Goal: Task Accomplishment & Management: Manage account settings

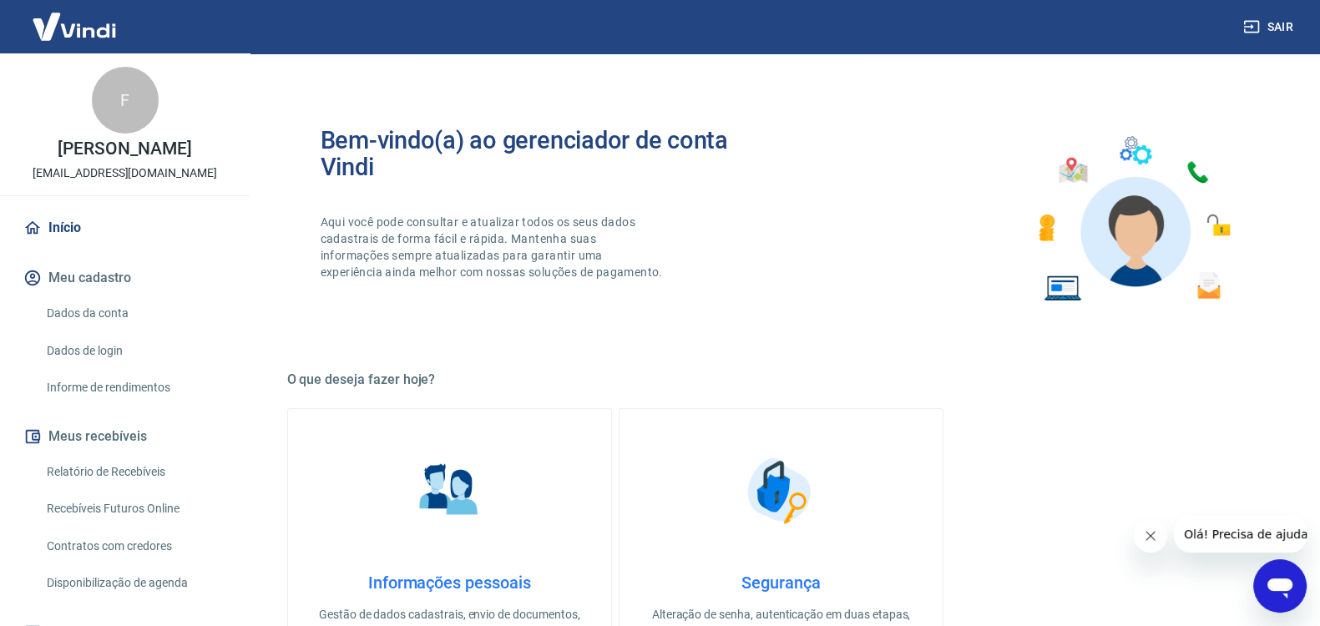
scroll to position [262, 0]
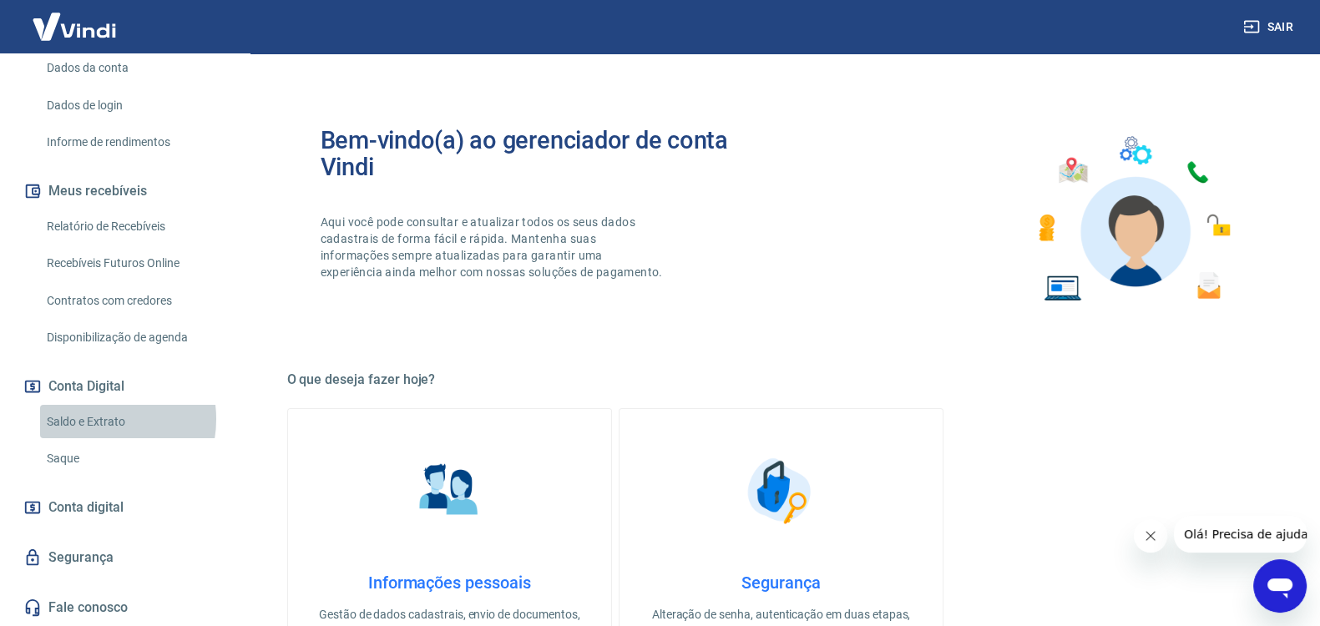
click at [96, 419] on link "Saldo e Extrato" at bounding box center [134, 422] width 189 height 34
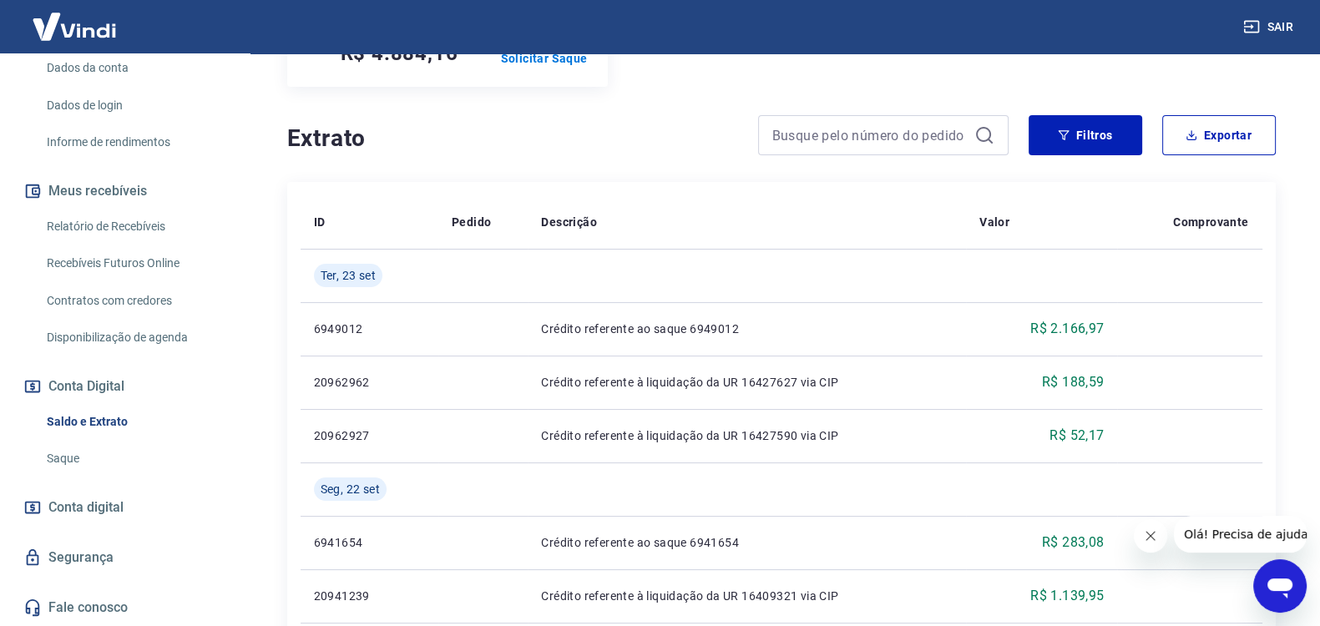
scroll to position [278, 0]
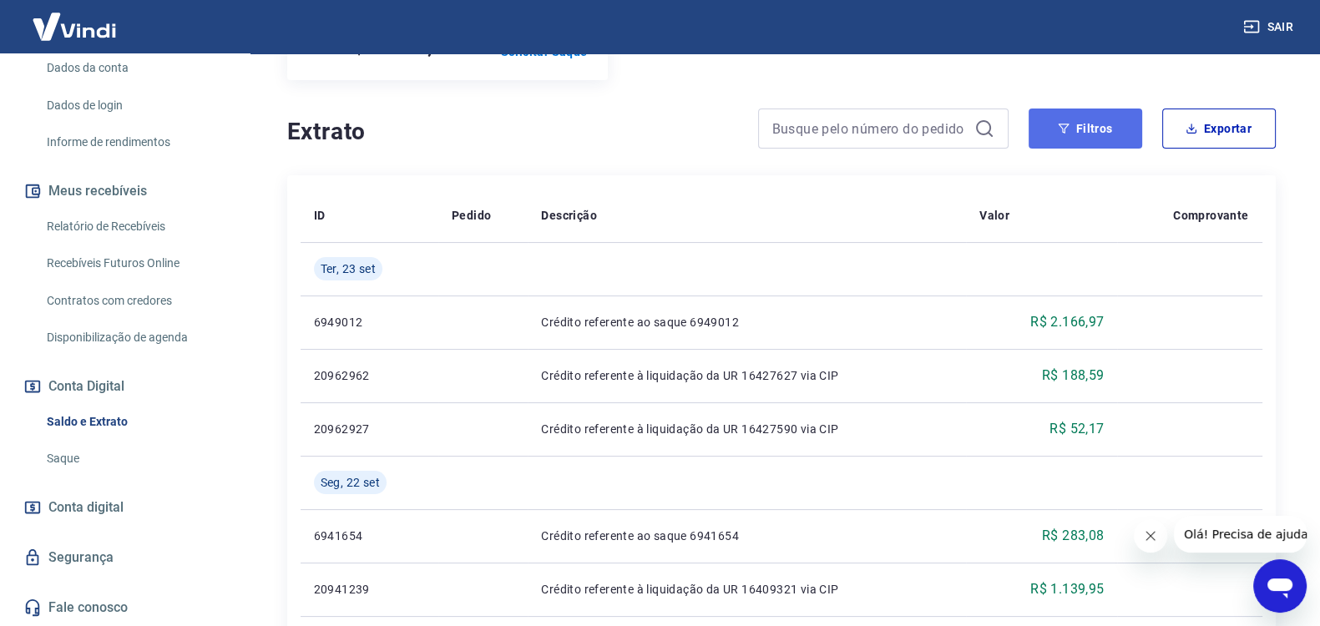
click at [1112, 119] on button "Filtros" at bounding box center [1085, 128] width 114 height 40
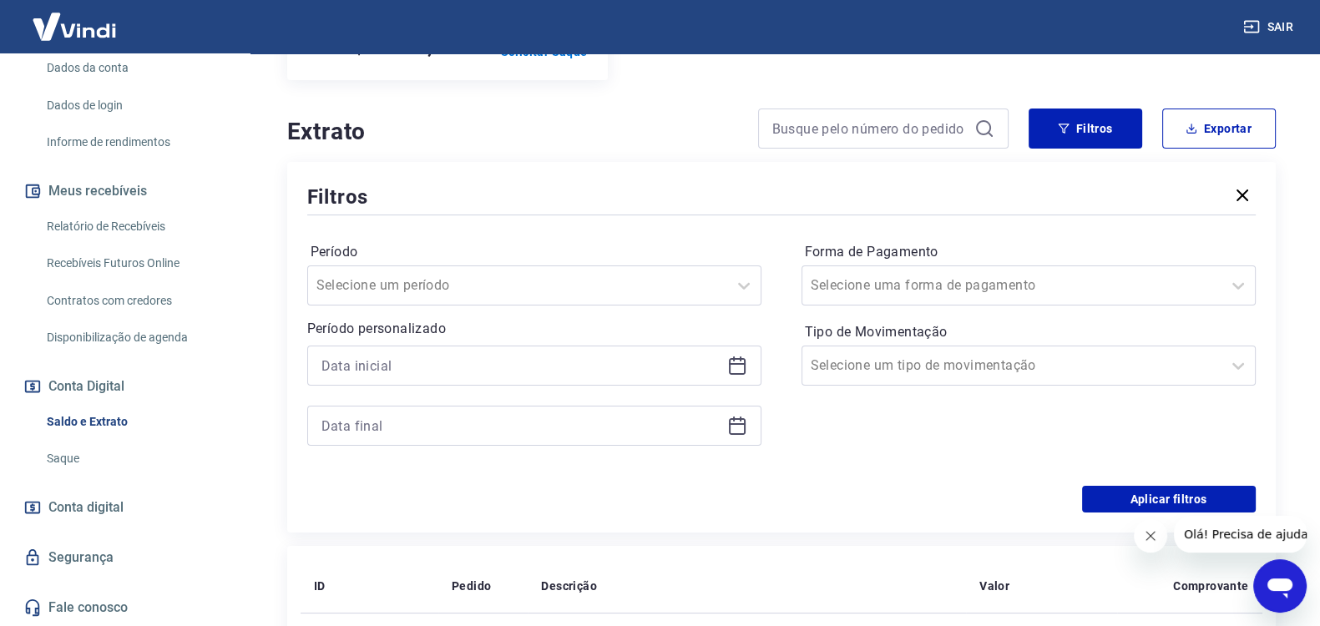
click at [735, 365] on icon at bounding box center [737, 366] width 20 height 20
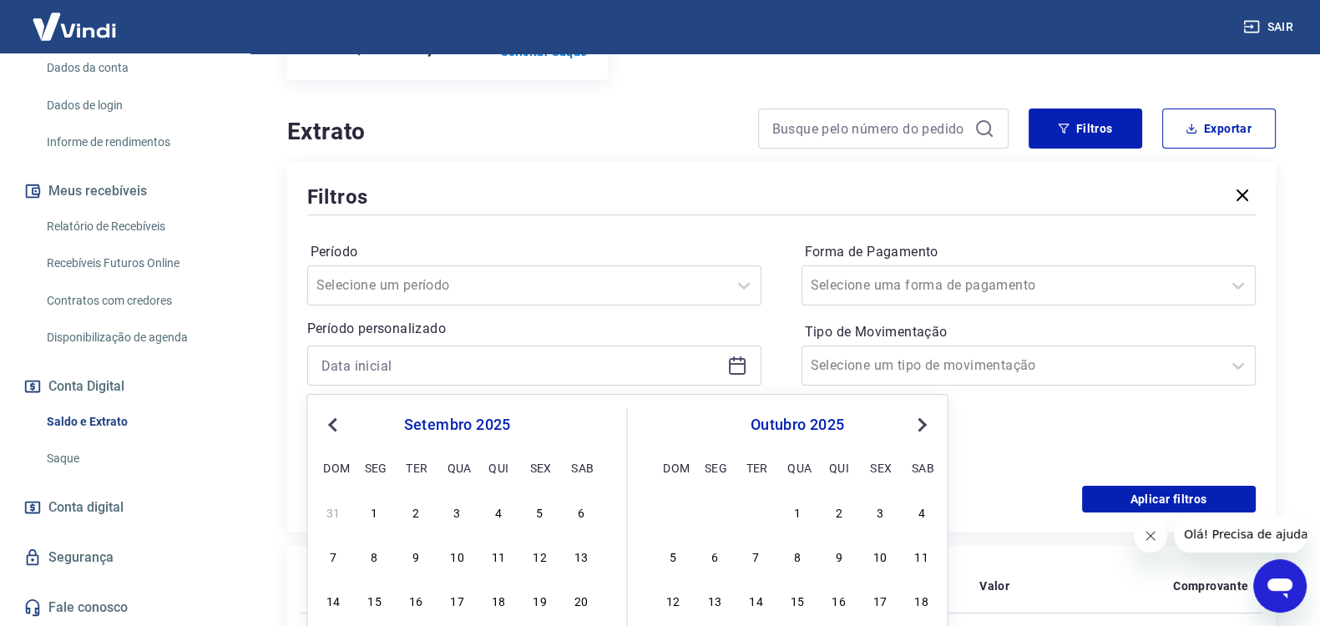
click at [374, 512] on div "1" at bounding box center [375, 512] width 20 height 20
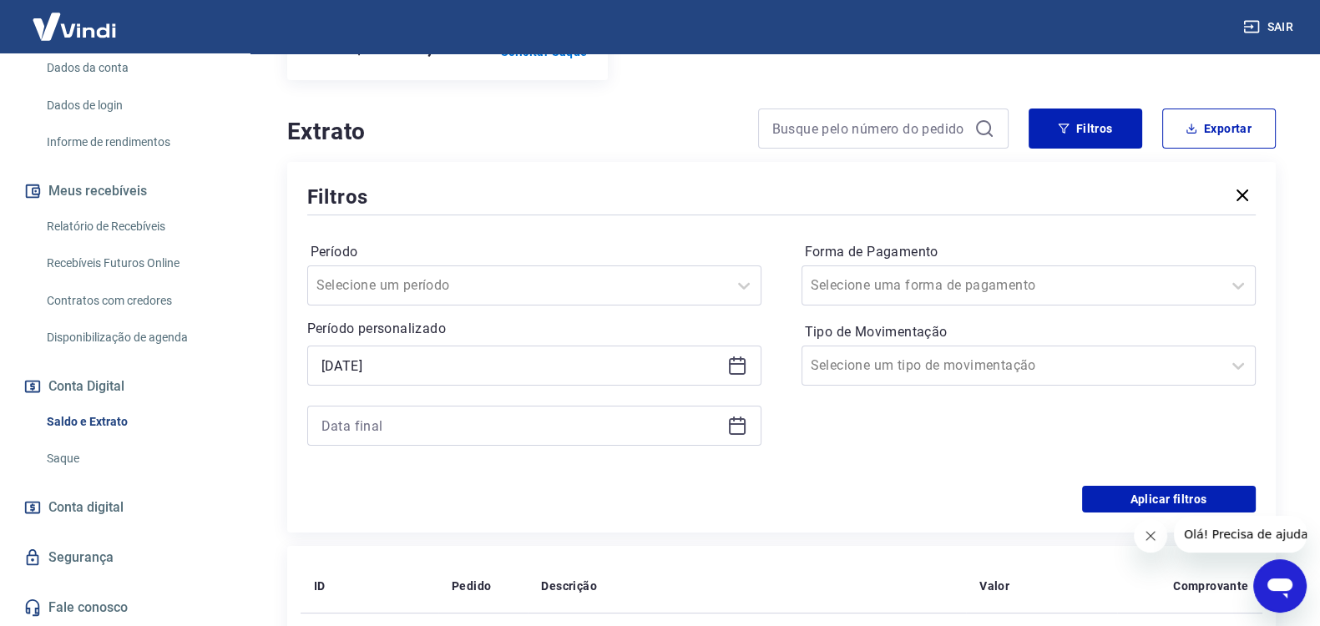
type input "[DATE]"
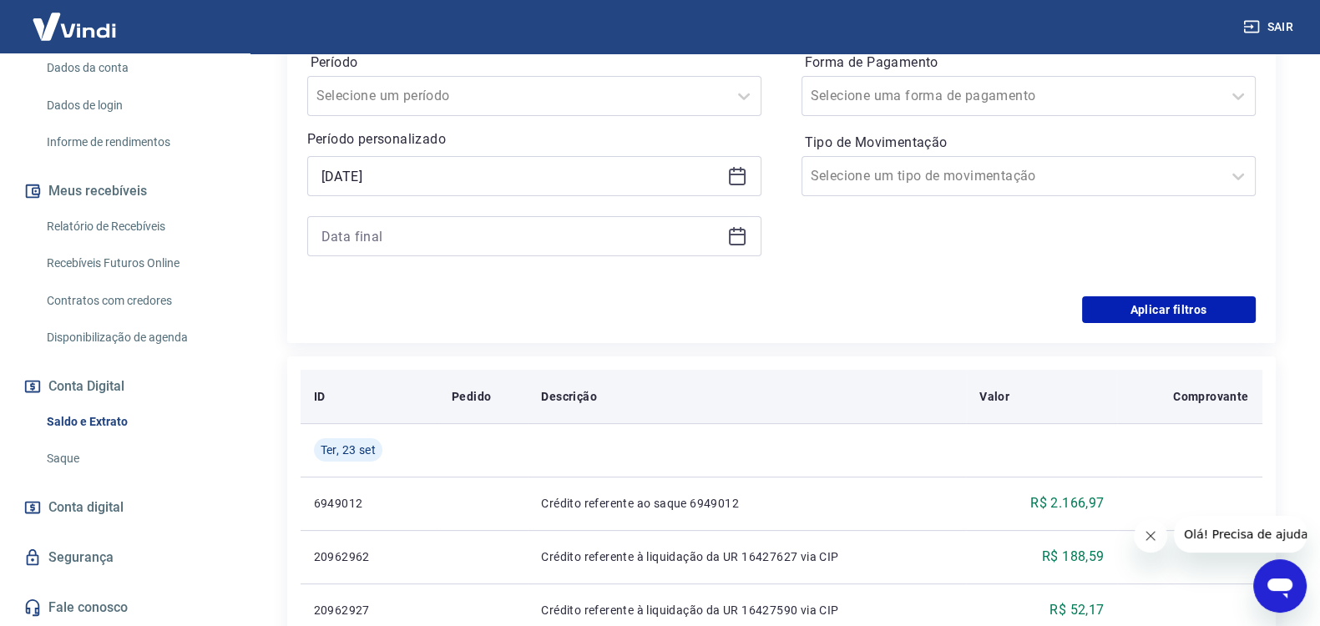
scroll to position [487, 0]
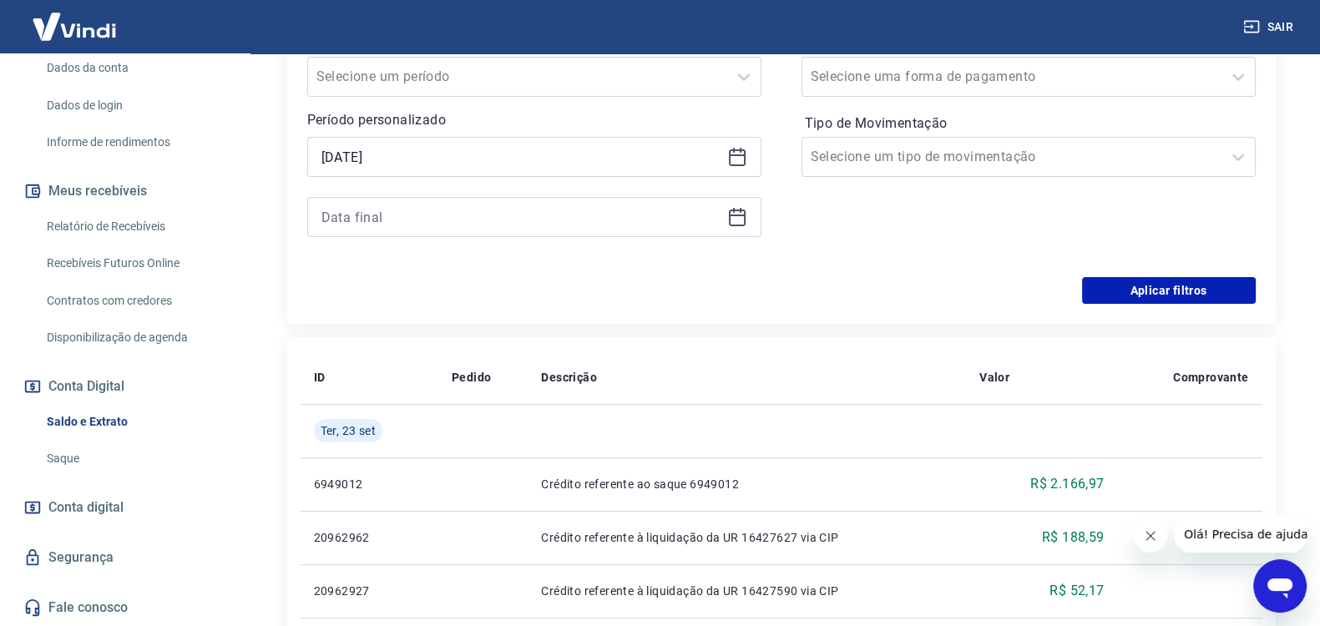
click at [737, 209] on icon at bounding box center [737, 217] width 17 height 17
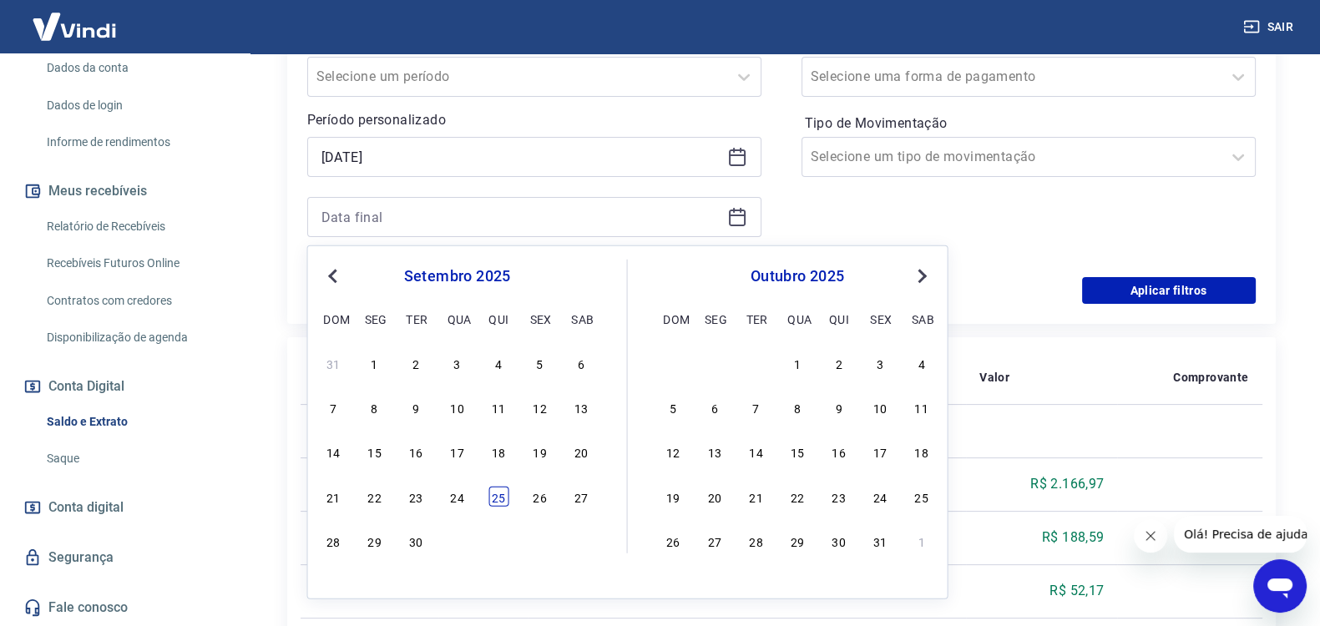
click at [497, 492] on div "25" at bounding box center [498, 496] width 20 height 20
type input "[DATE]"
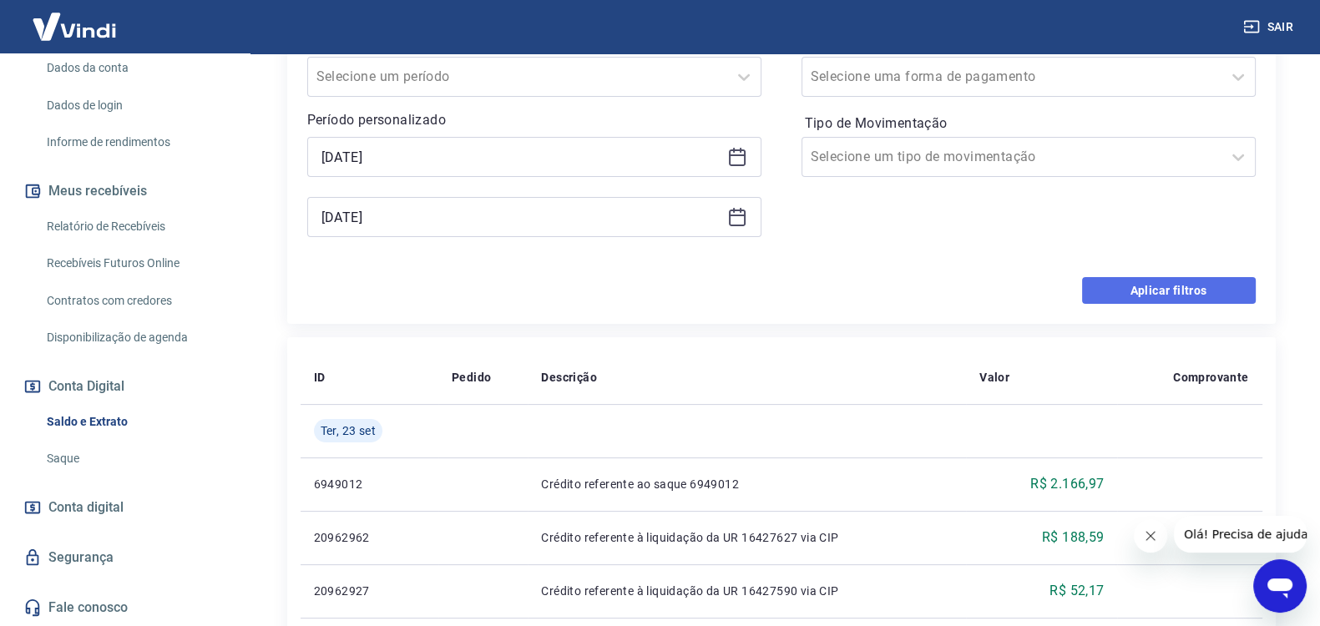
click at [1164, 291] on button "Aplicar filtros" at bounding box center [1169, 290] width 174 height 27
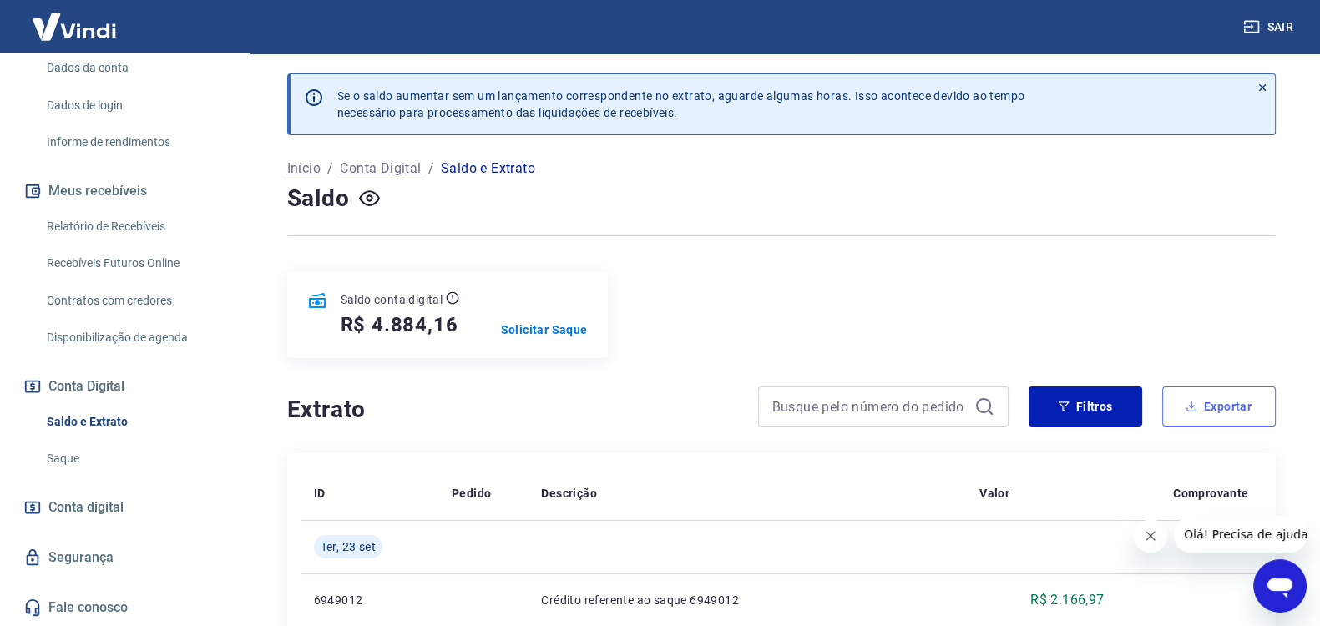
click at [1216, 407] on button "Exportar" at bounding box center [1219, 406] width 114 height 40
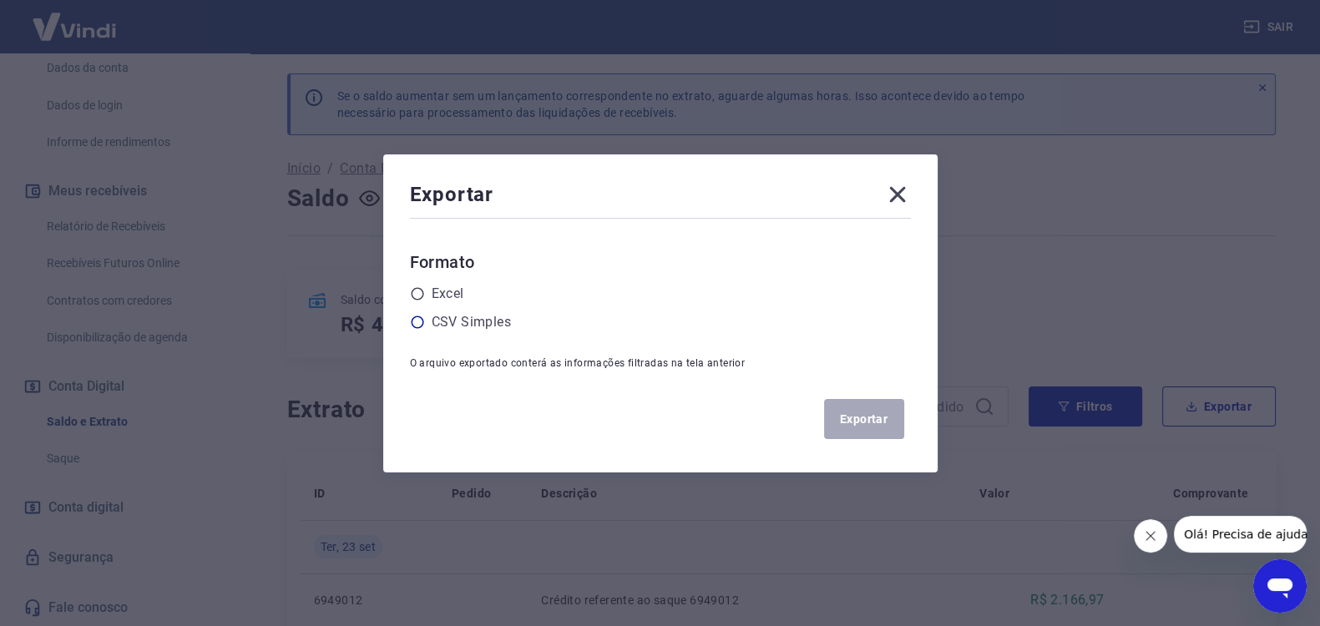
click at [492, 322] on label "CSV Simples" at bounding box center [470, 322] width 79 height 20
click at [0, 0] on input "radio" at bounding box center [0, 0] width 0 height 0
click at [850, 416] on button "Exportar" at bounding box center [864, 419] width 80 height 40
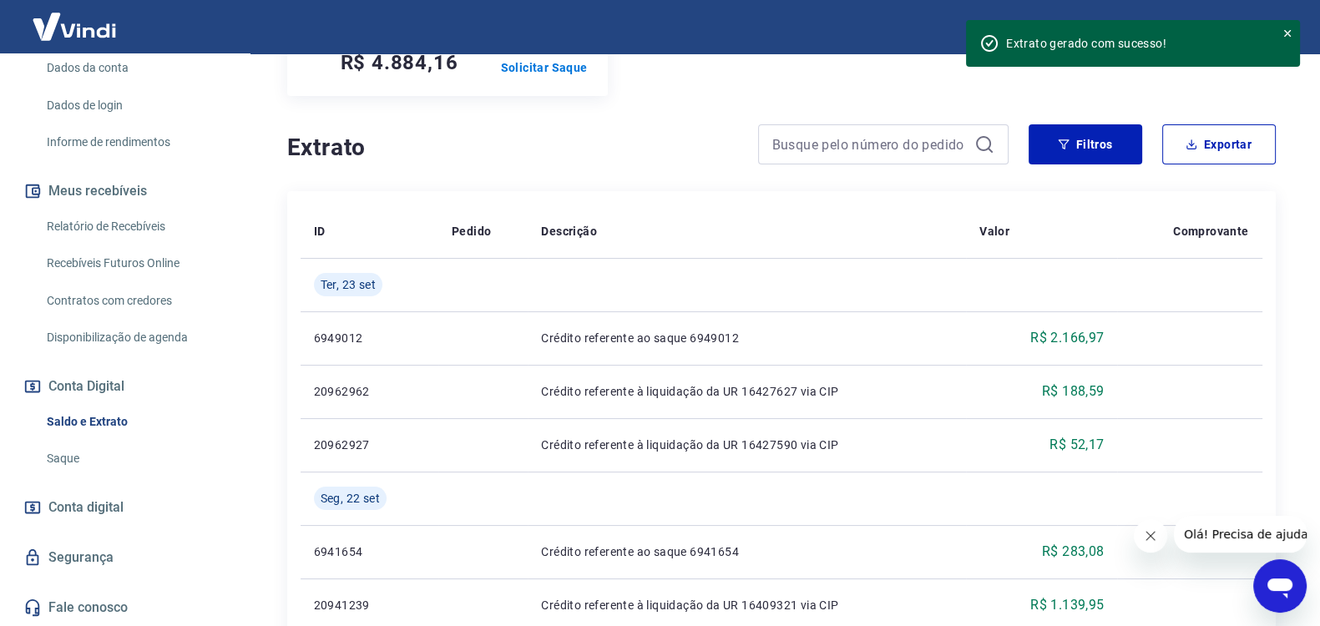
scroll to position [278, 0]
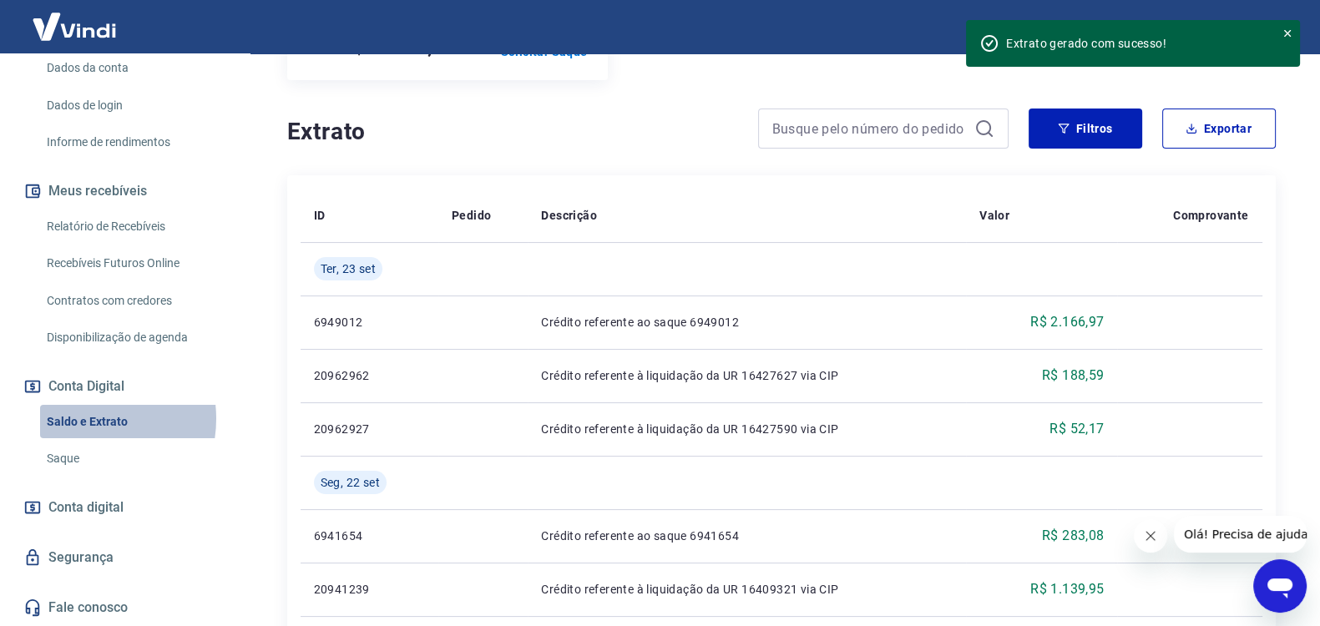
click at [81, 419] on link "Saldo e Extrato" at bounding box center [134, 422] width 189 height 34
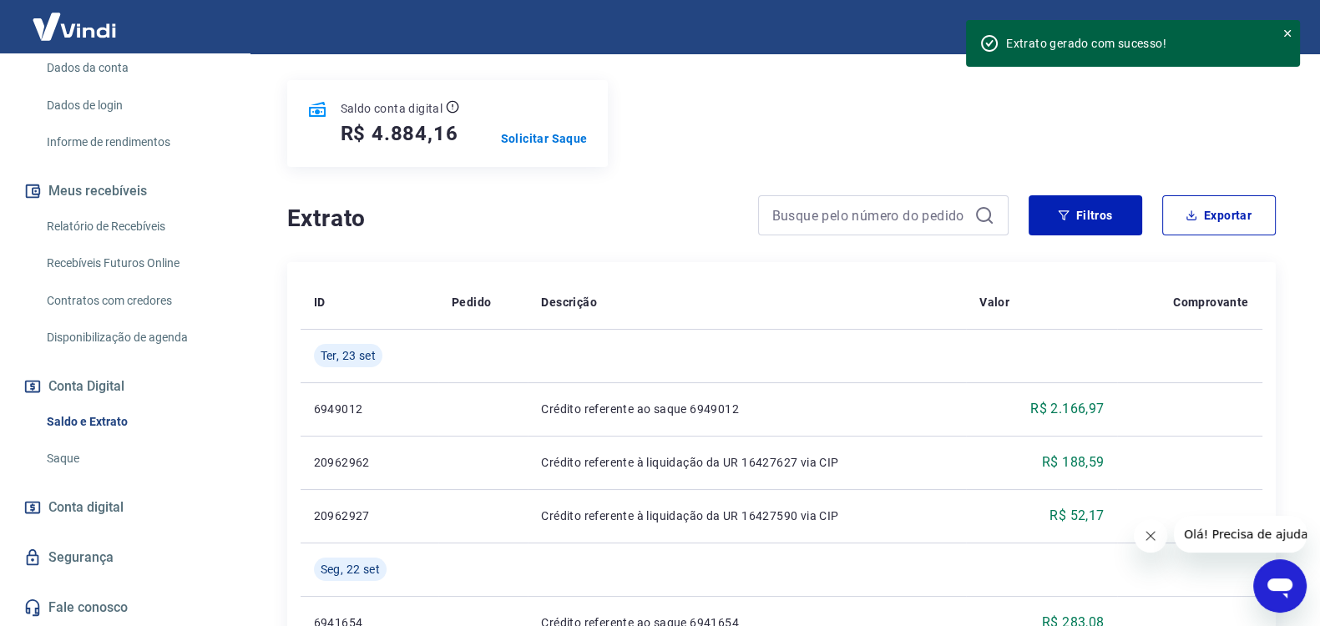
scroll to position [208, 0]
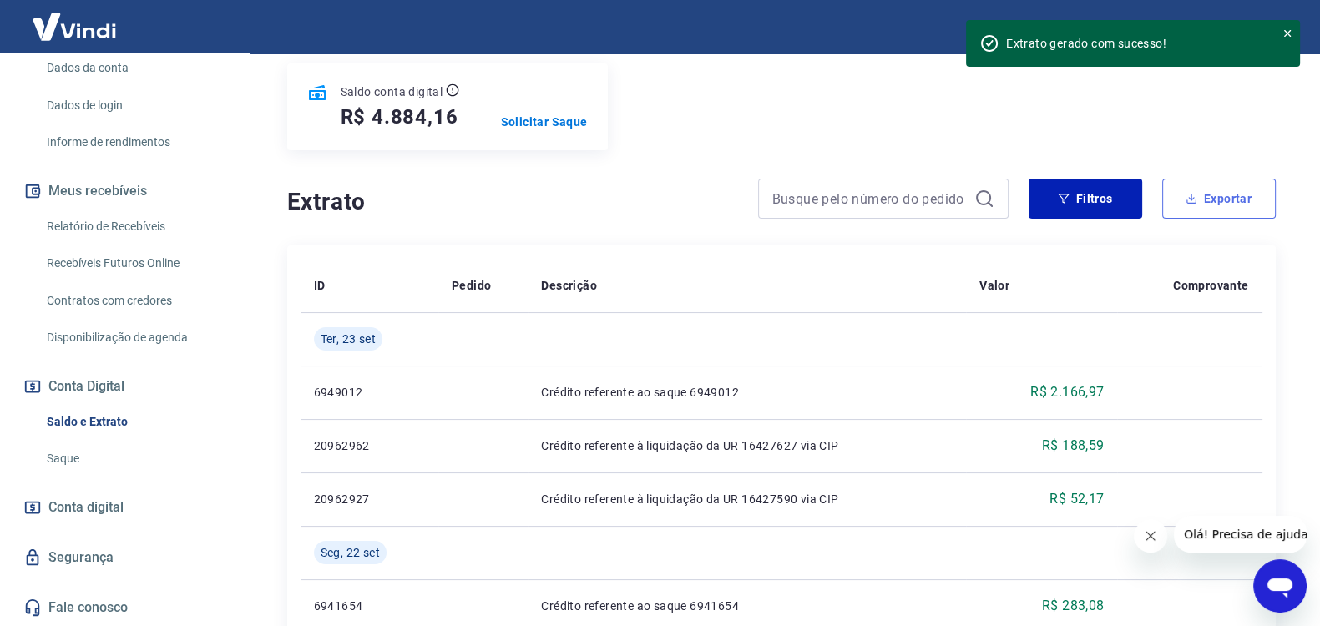
click at [1193, 189] on button "Exportar" at bounding box center [1219, 199] width 114 height 40
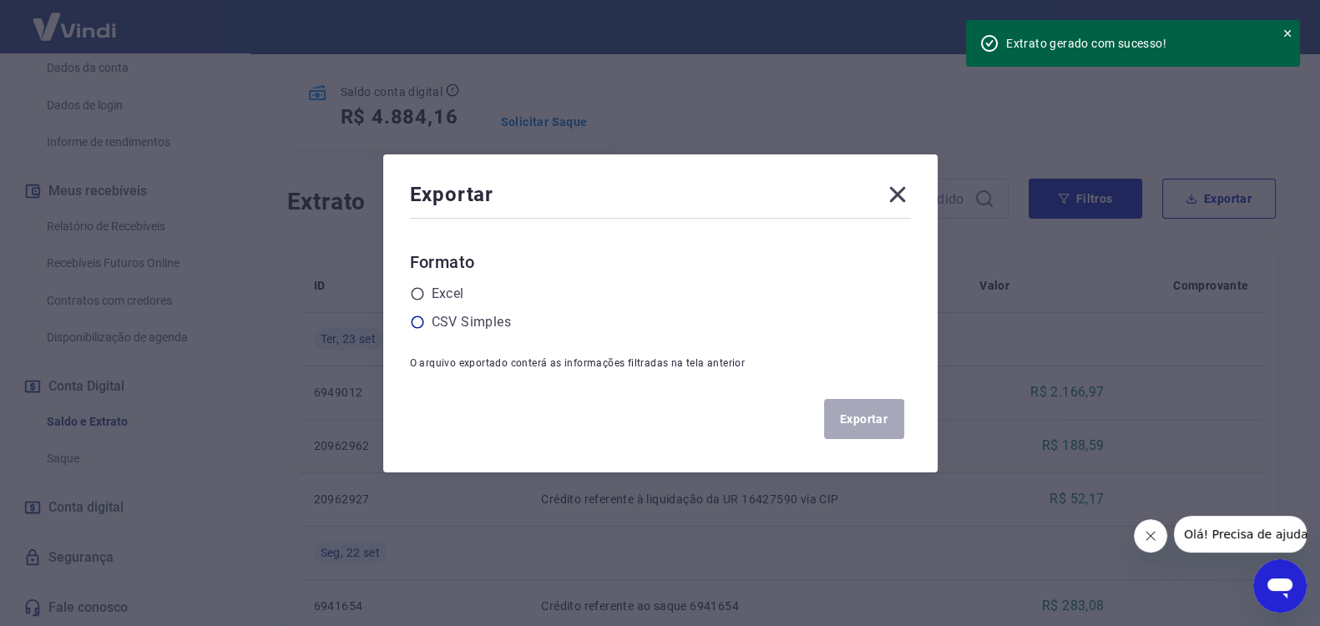
click at [492, 322] on label "CSV Simples" at bounding box center [470, 322] width 79 height 20
click at [0, 0] on input "radio" at bounding box center [0, 0] width 0 height 0
click at [860, 415] on button "Exportar" at bounding box center [864, 419] width 80 height 40
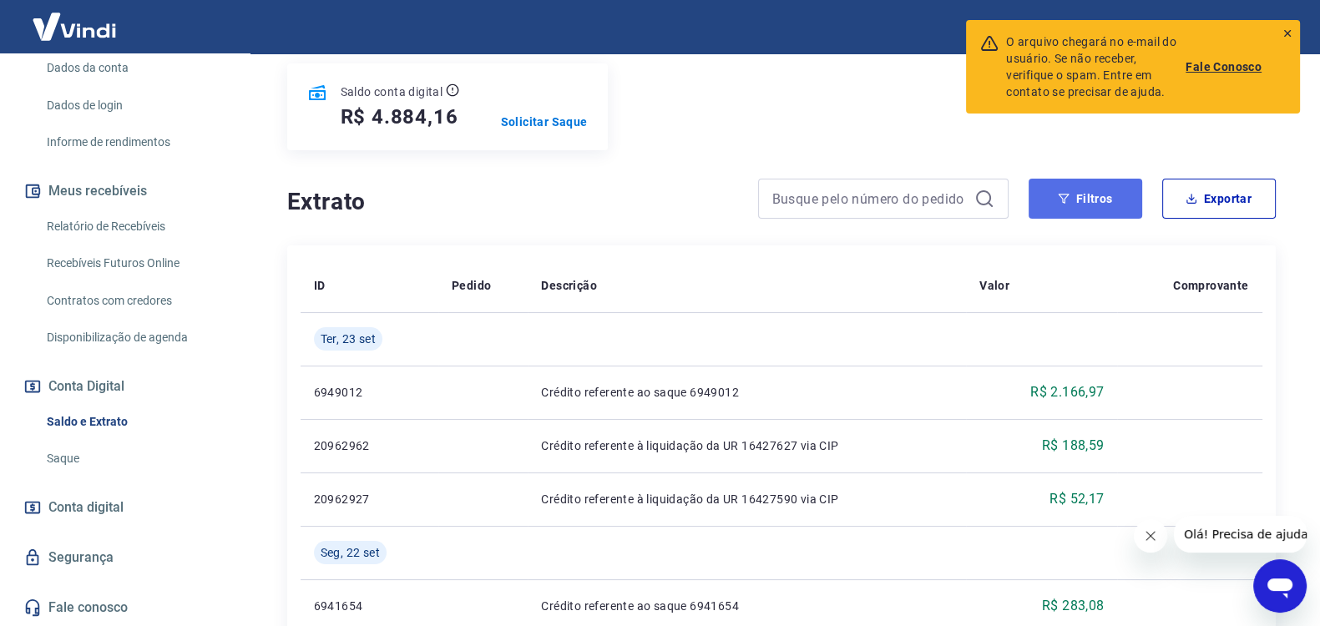
click at [1074, 193] on button "Filtros" at bounding box center [1085, 199] width 114 height 40
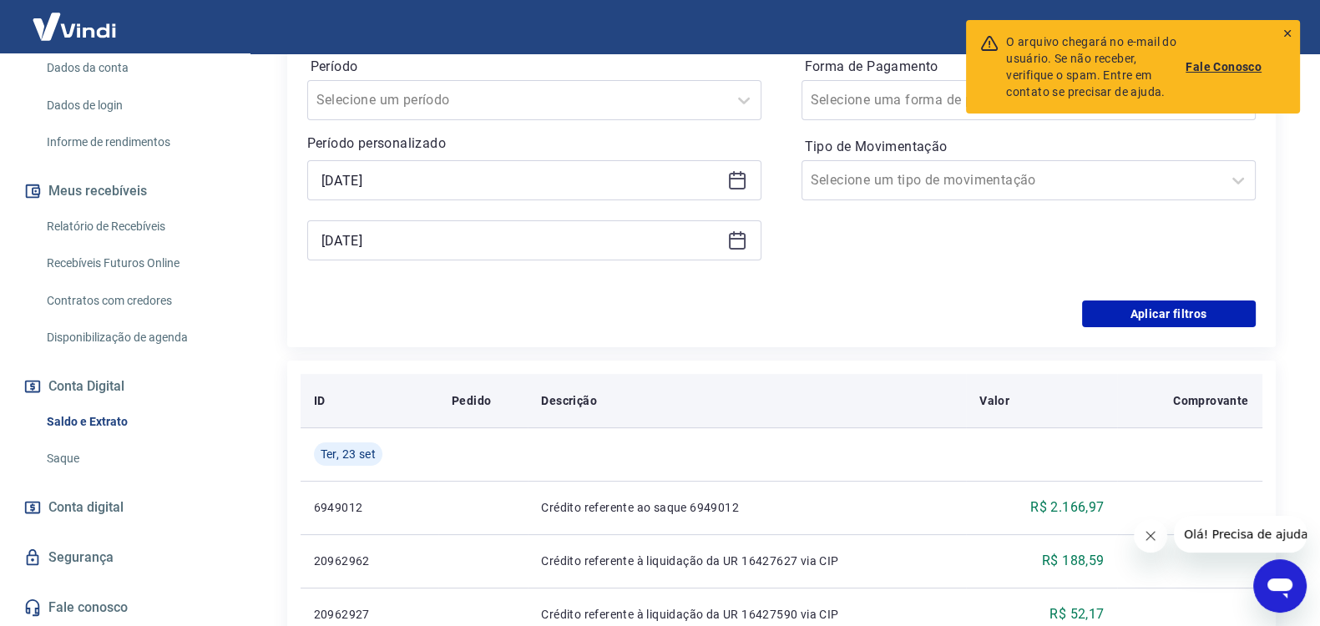
scroll to position [487, 0]
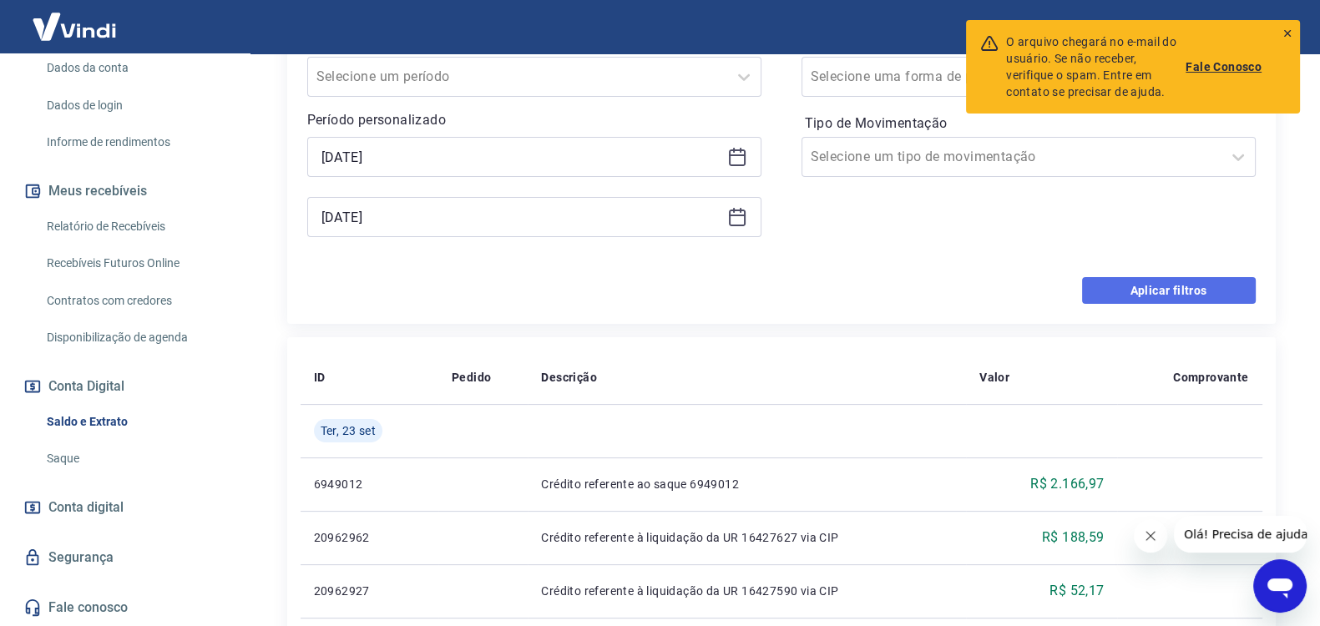
click at [1178, 284] on button "Aplicar filtros" at bounding box center [1169, 290] width 174 height 27
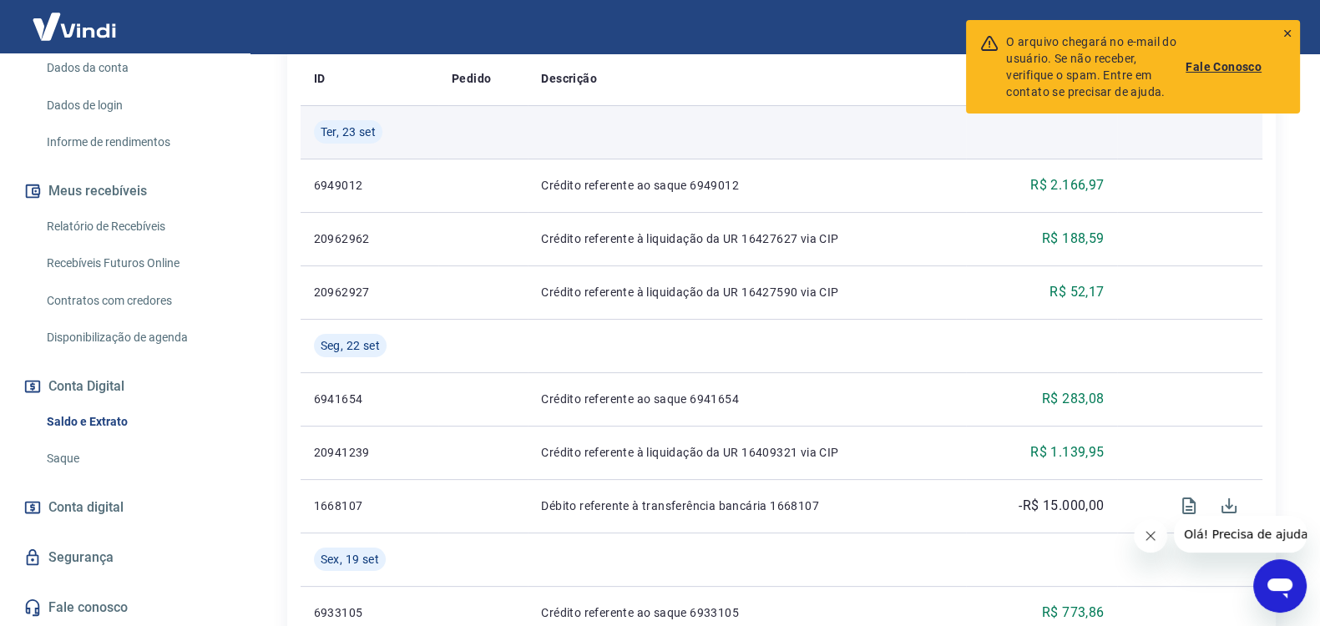
scroll to position [416, 0]
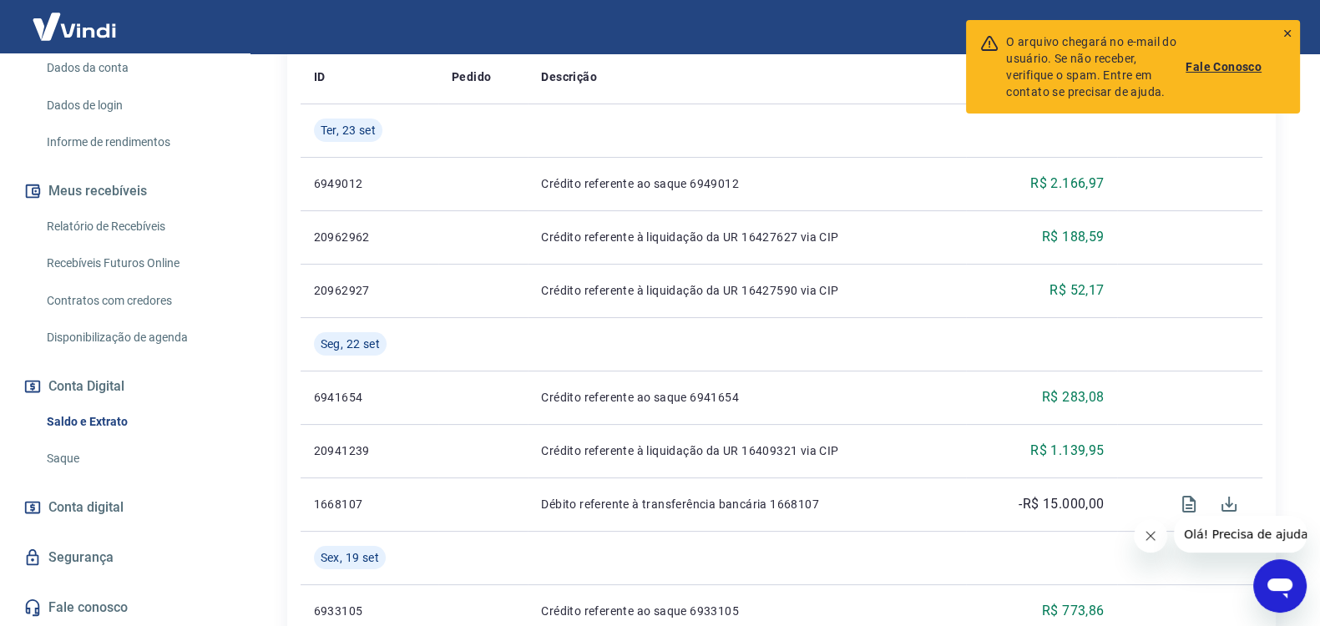
drag, startPoint x: 1285, startPoint y: 30, endPoint x: 1262, endPoint y: 93, distance: 67.6
click at [1285, 31] on icon at bounding box center [1287, 34] width 12 height 12
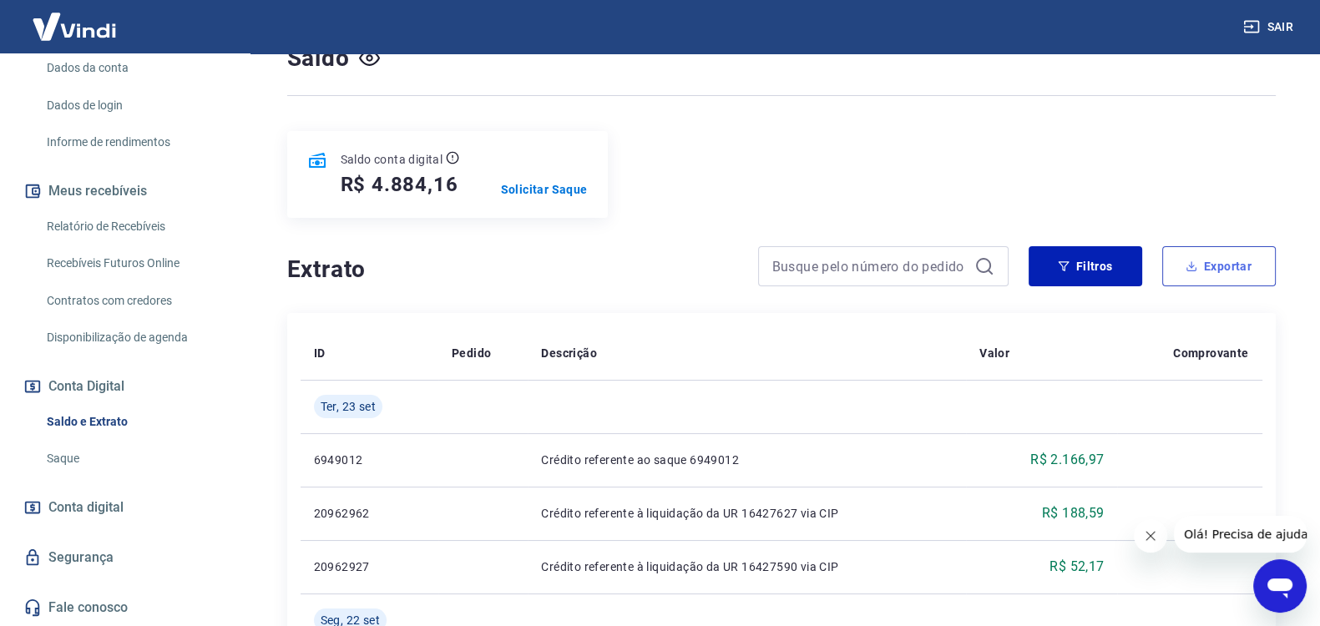
scroll to position [139, 0]
click at [1221, 260] on button "Exportar" at bounding box center [1219, 268] width 114 height 40
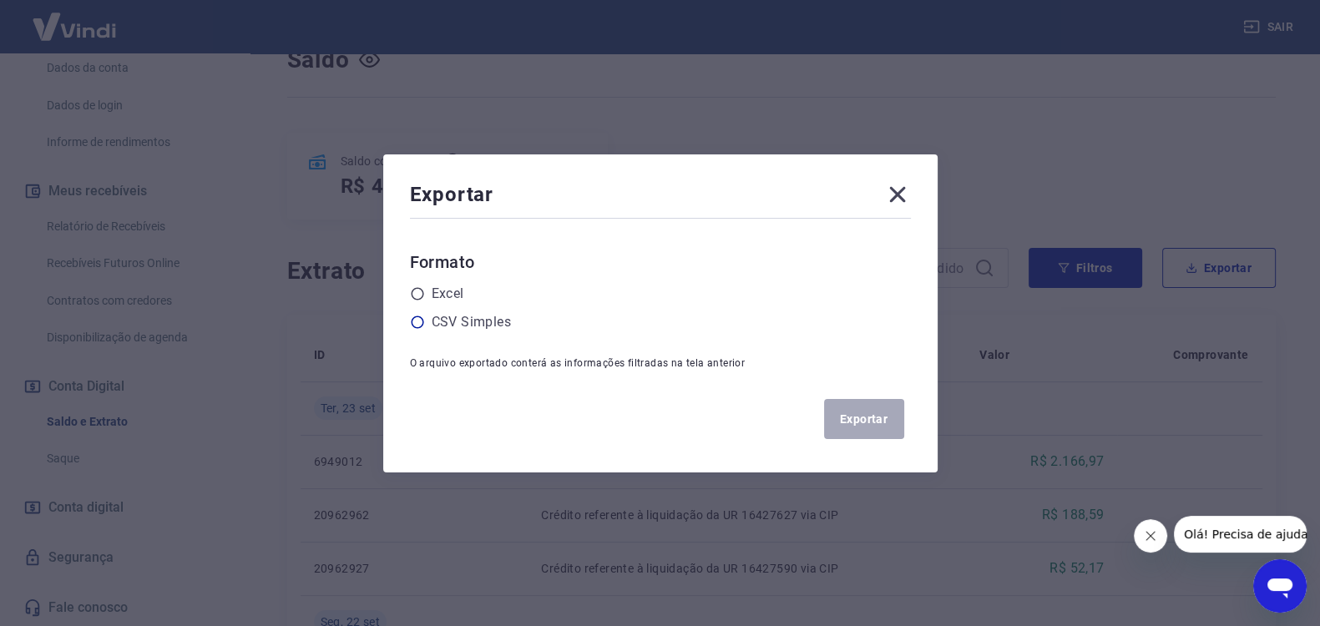
click at [484, 322] on label "CSV Simples" at bounding box center [470, 322] width 79 height 20
click at [0, 0] on input "radio" at bounding box center [0, 0] width 0 height 0
click at [868, 421] on button "Exportar" at bounding box center [864, 419] width 80 height 40
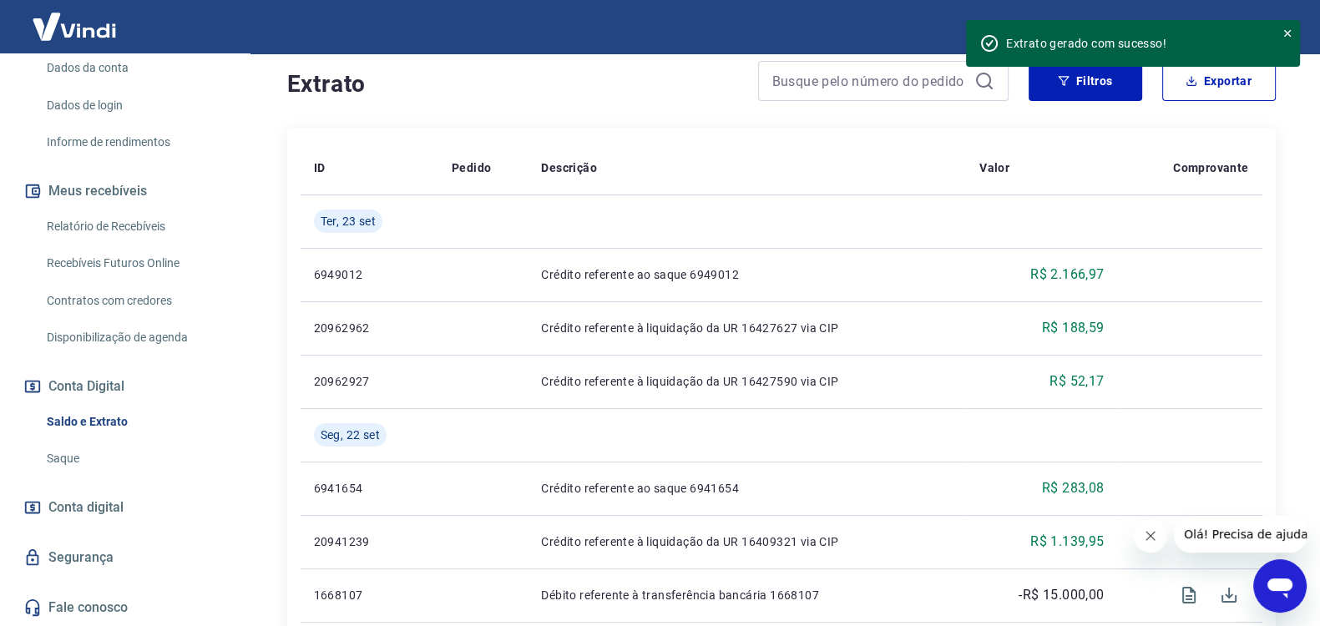
scroll to position [347, 0]
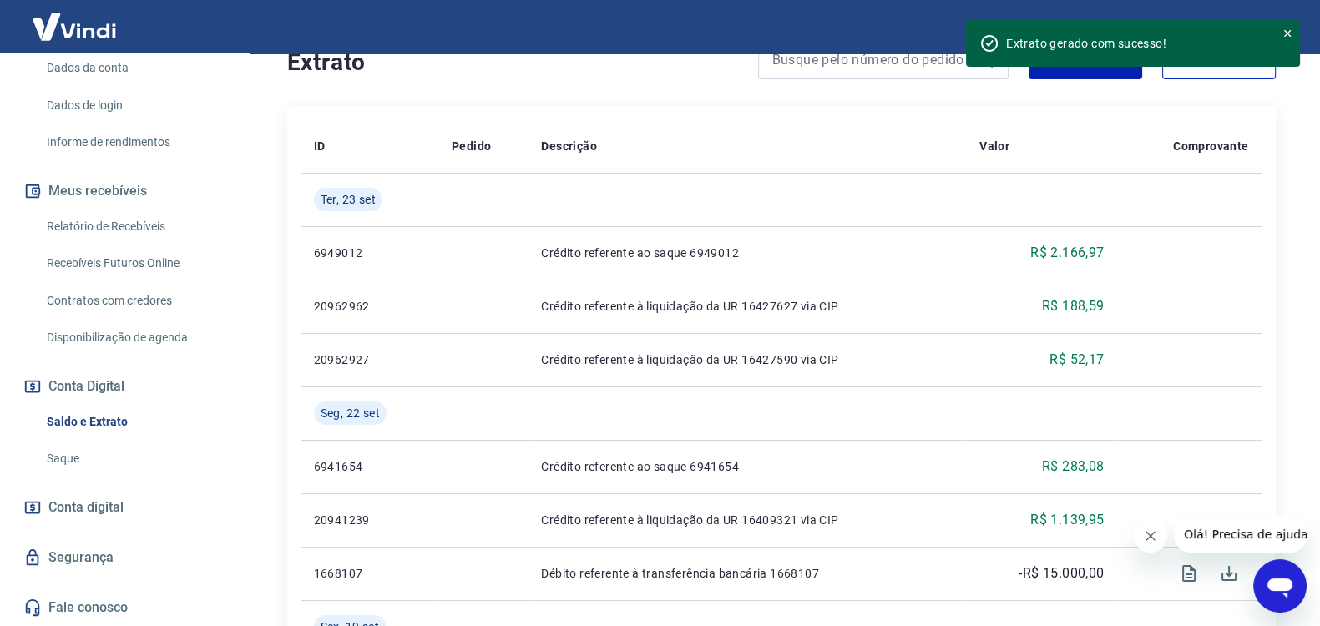
click at [129, 405] on link "Saldo e Extrato" at bounding box center [134, 422] width 189 height 34
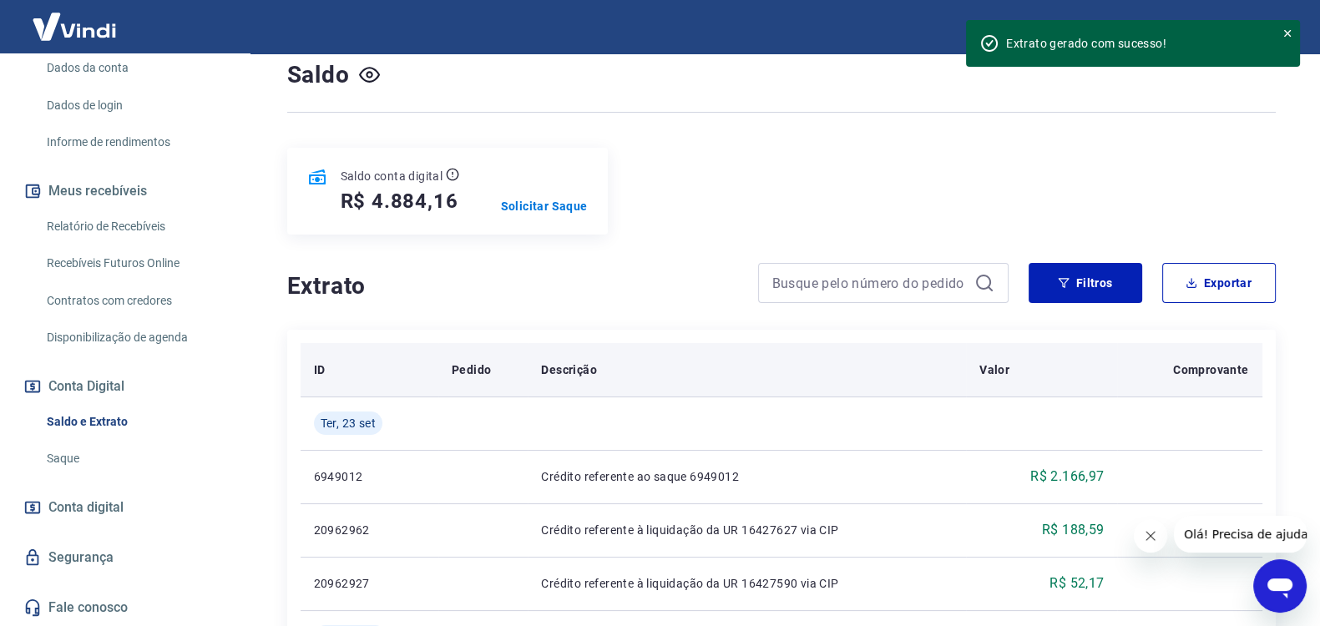
scroll to position [139, 0]
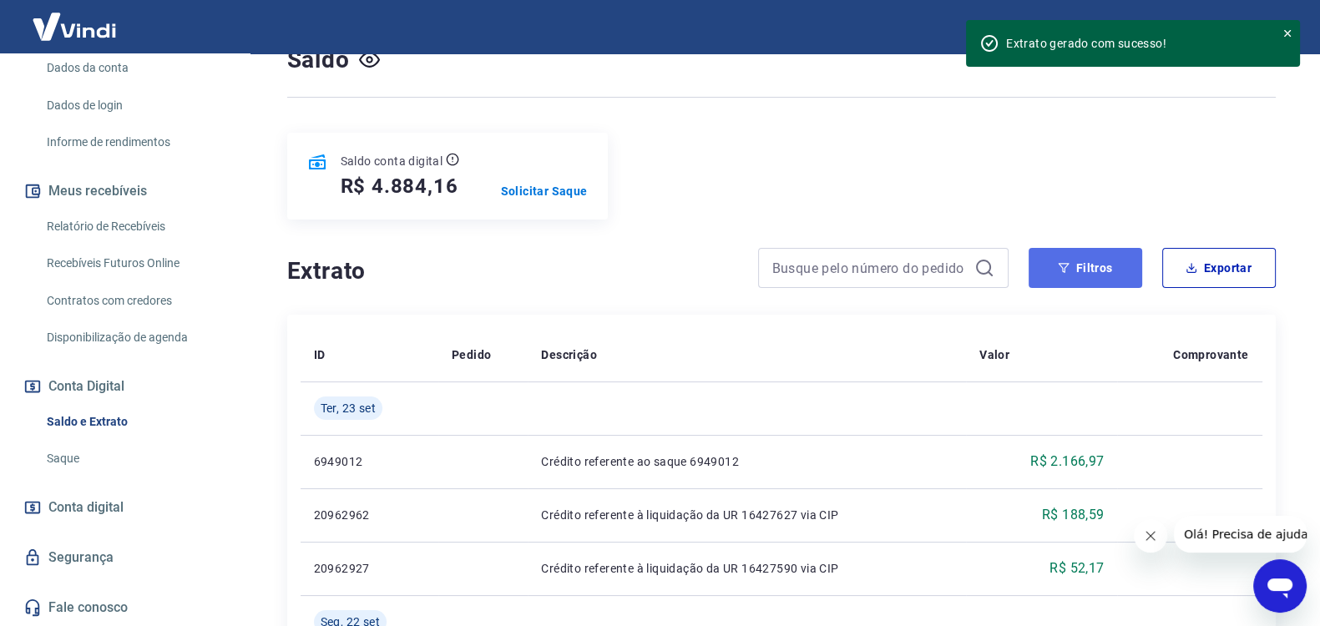
click at [1098, 274] on button "Filtros" at bounding box center [1085, 268] width 114 height 40
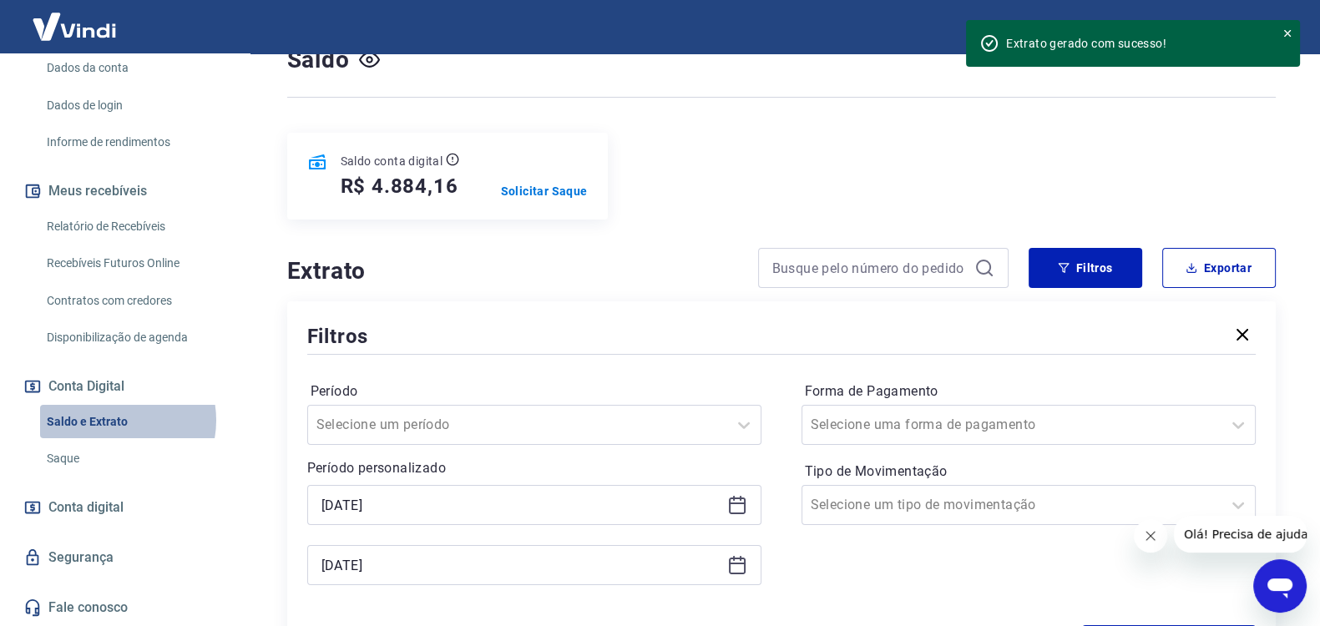
click at [113, 421] on link "Saldo e Extrato" at bounding box center [134, 422] width 189 height 34
click at [98, 229] on link "Relatório de Recebíveis" at bounding box center [134, 226] width 189 height 34
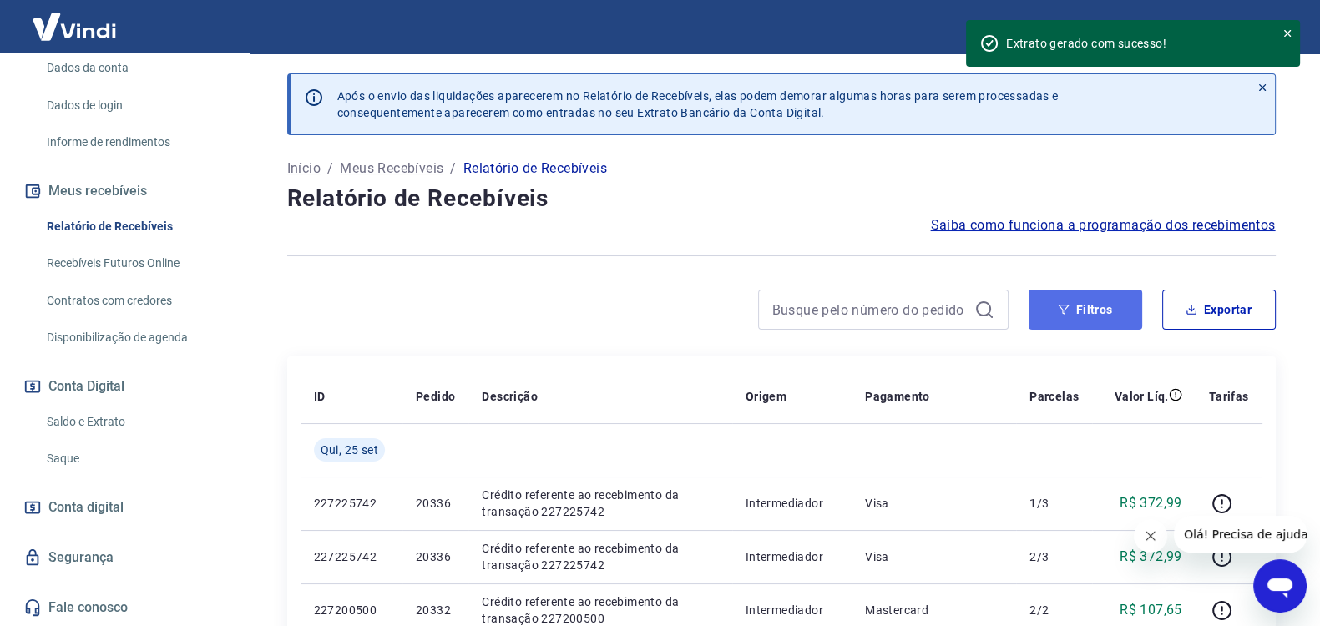
click at [1098, 306] on button "Filtros" at bounding box center [1085, 310] width 114 height 40
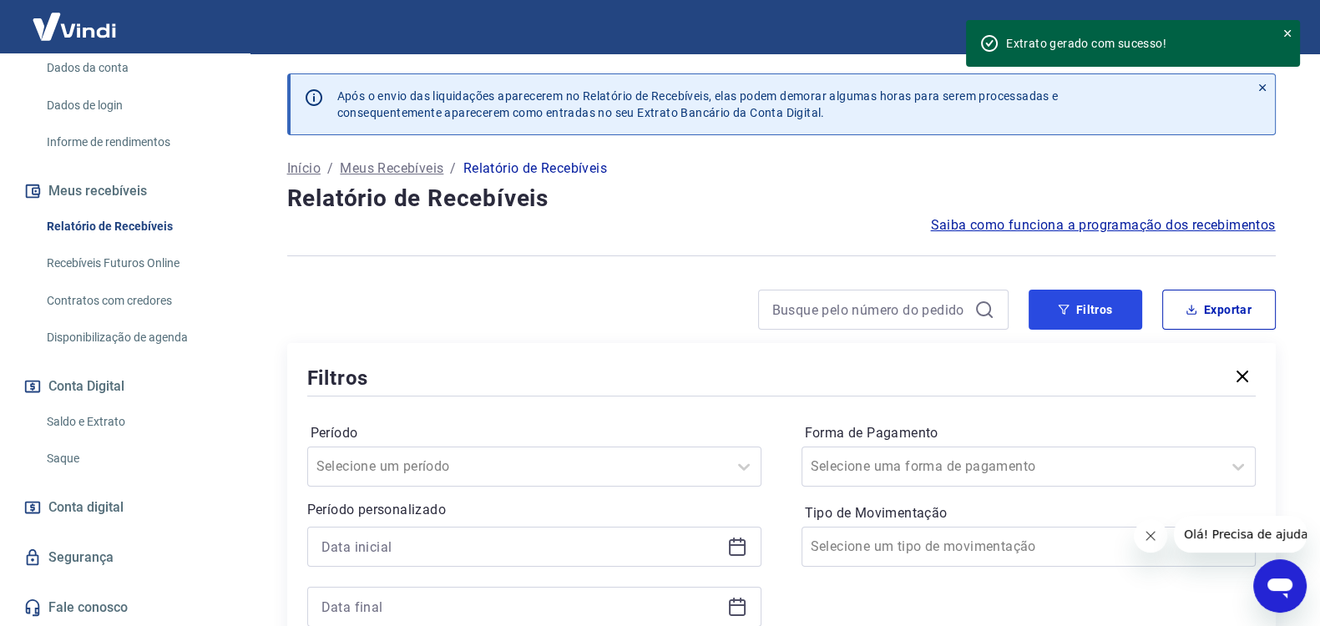
scroll to position [208, 0]
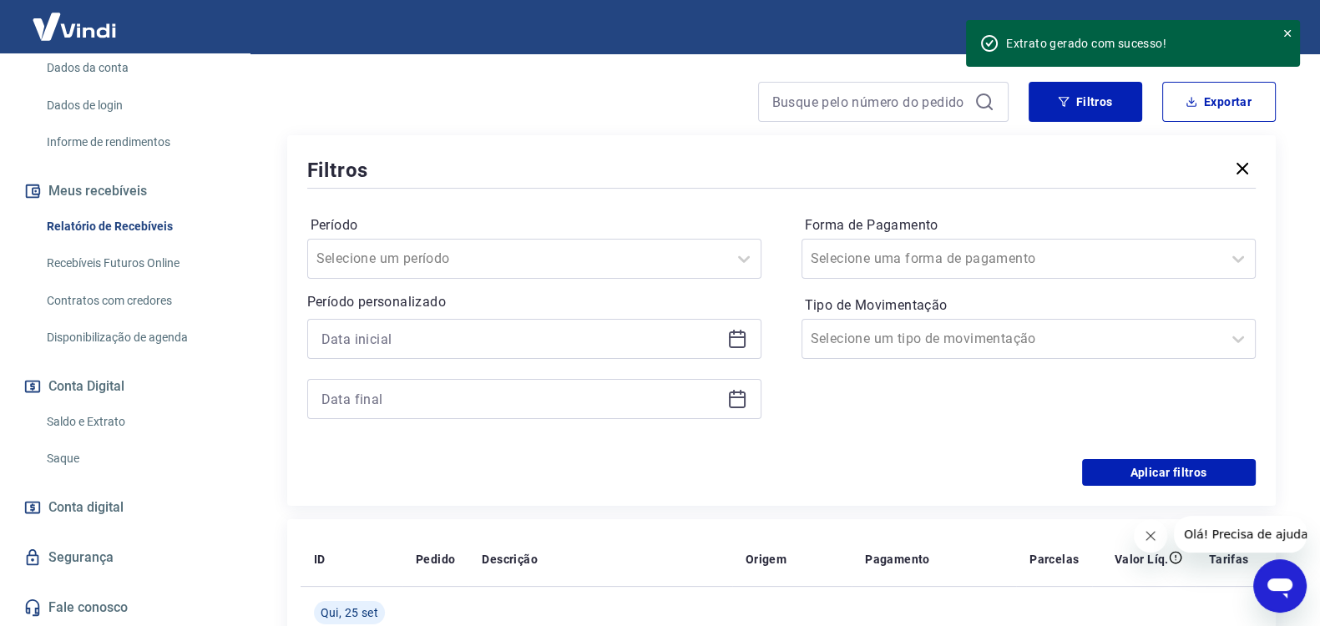
click at [737, 335] on icon at bounding box center [737, 339] width 20 height 20
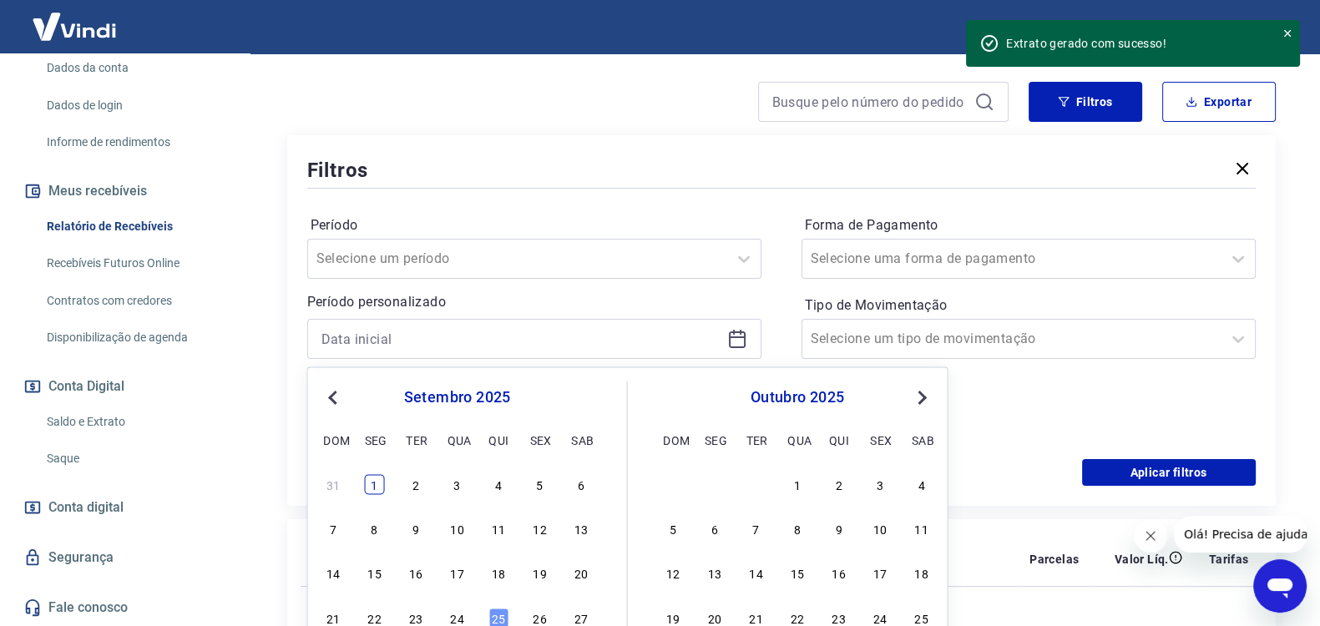
click at [376, 482] on div "1" at bounding box center [375, 484] width 20 height 20
type input "[DATE]"
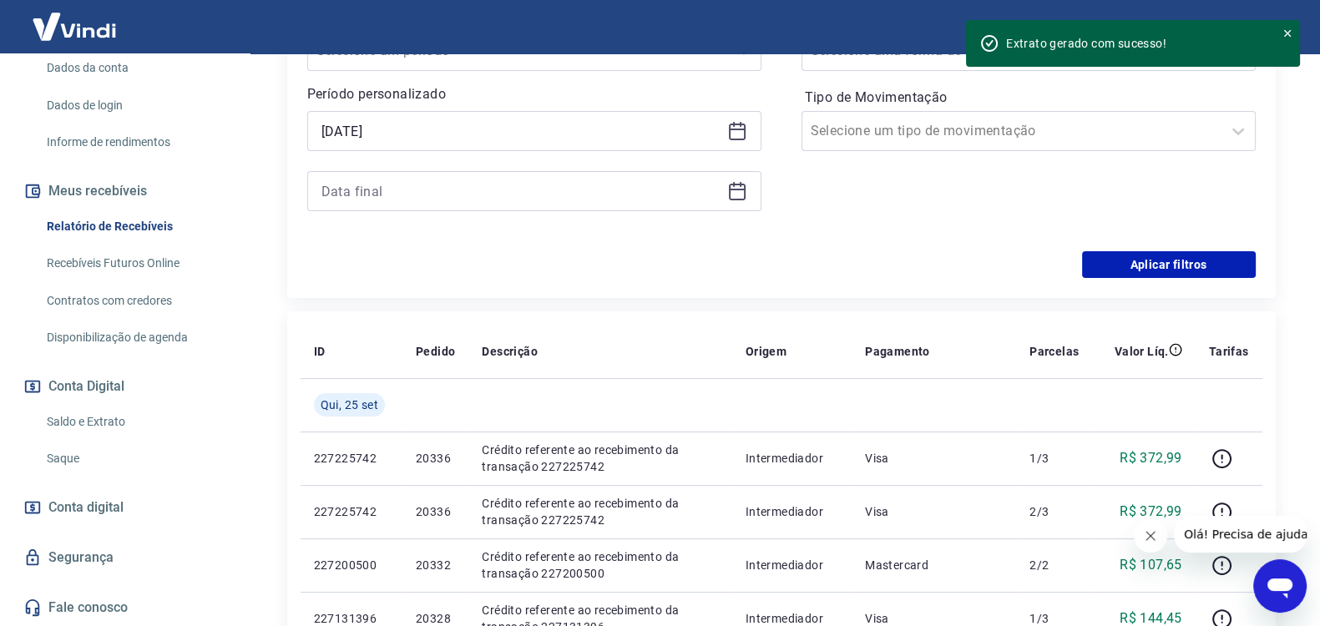
scroll to position [416, 0]
click at [739, 185] on icon at bounding box center [737, 190] width 20 height 20
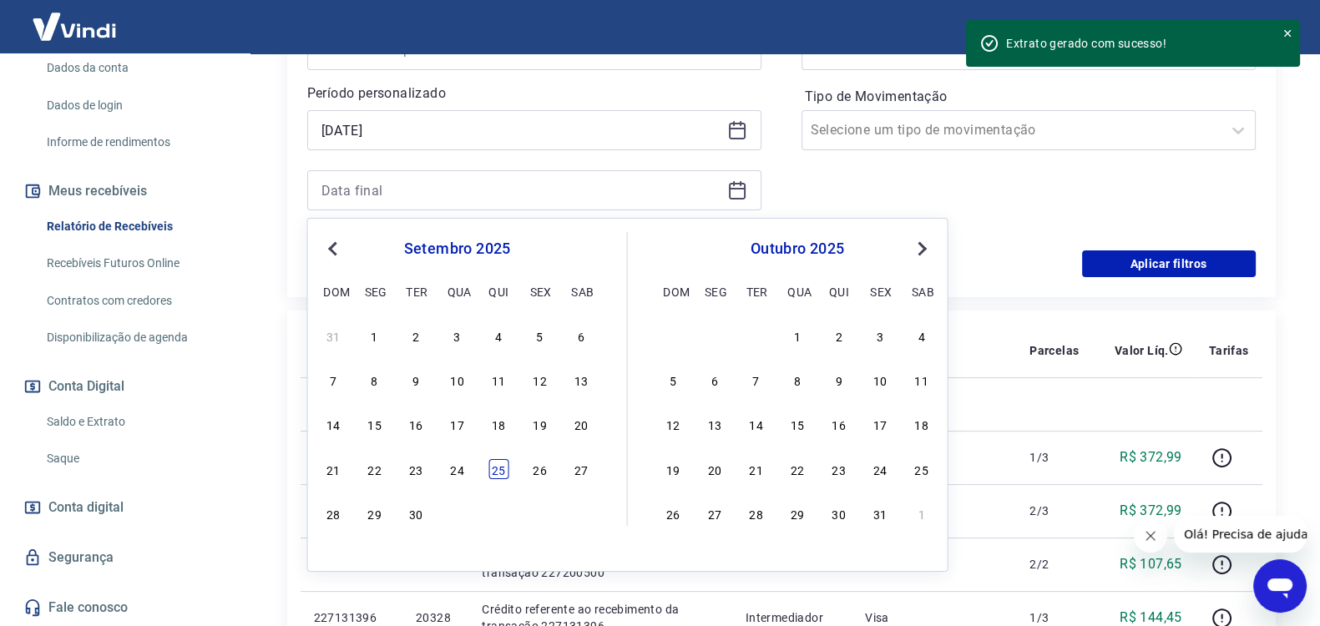
click at [497, 467] on div "25" at bounding box center [498, 469] width 20 height 20
type input "[DATE]"
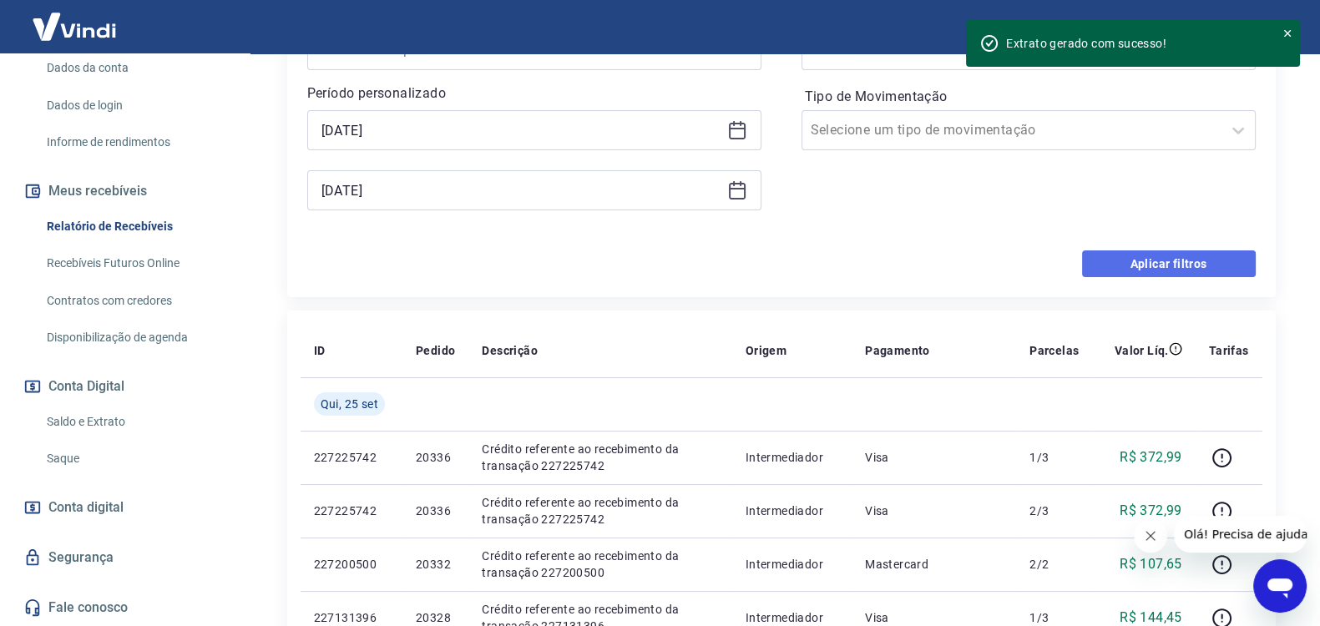
click at [1143, 265] on button "Aplicar filtros" at bounding box center [1169, 263] width 174 height 27
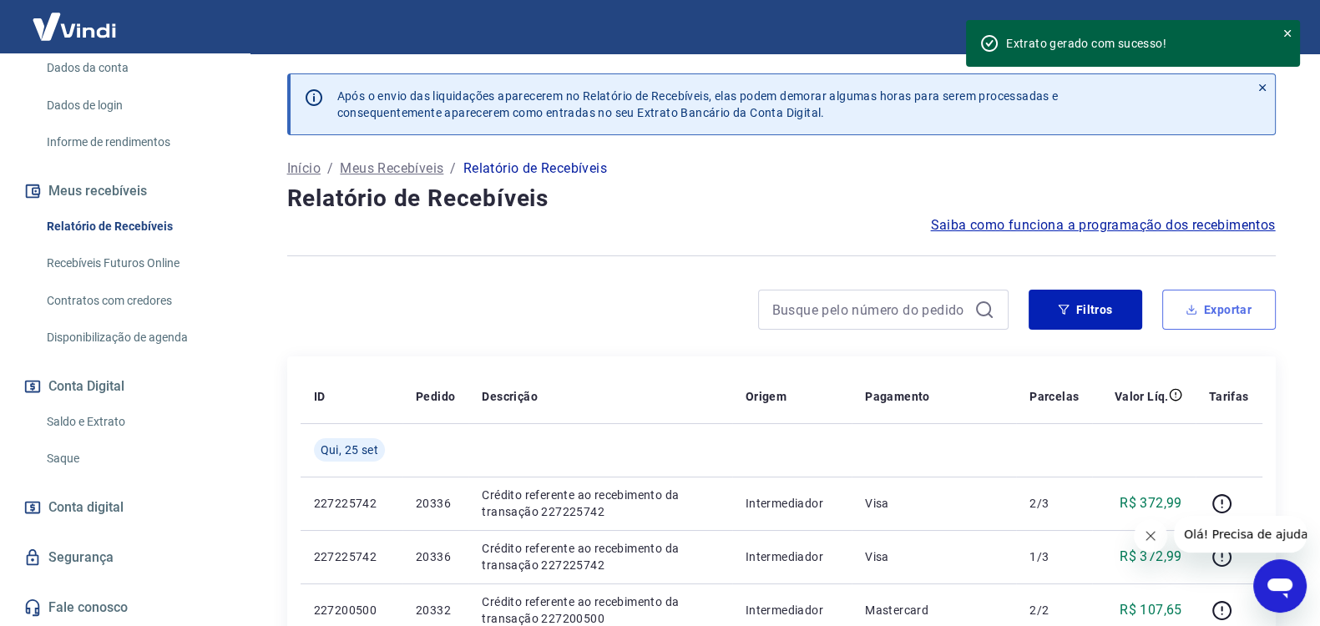
click at [1230, 311] on button "Exportar" at bounding box center [1219, 310] width 114 height 40
type input "[DATE]"
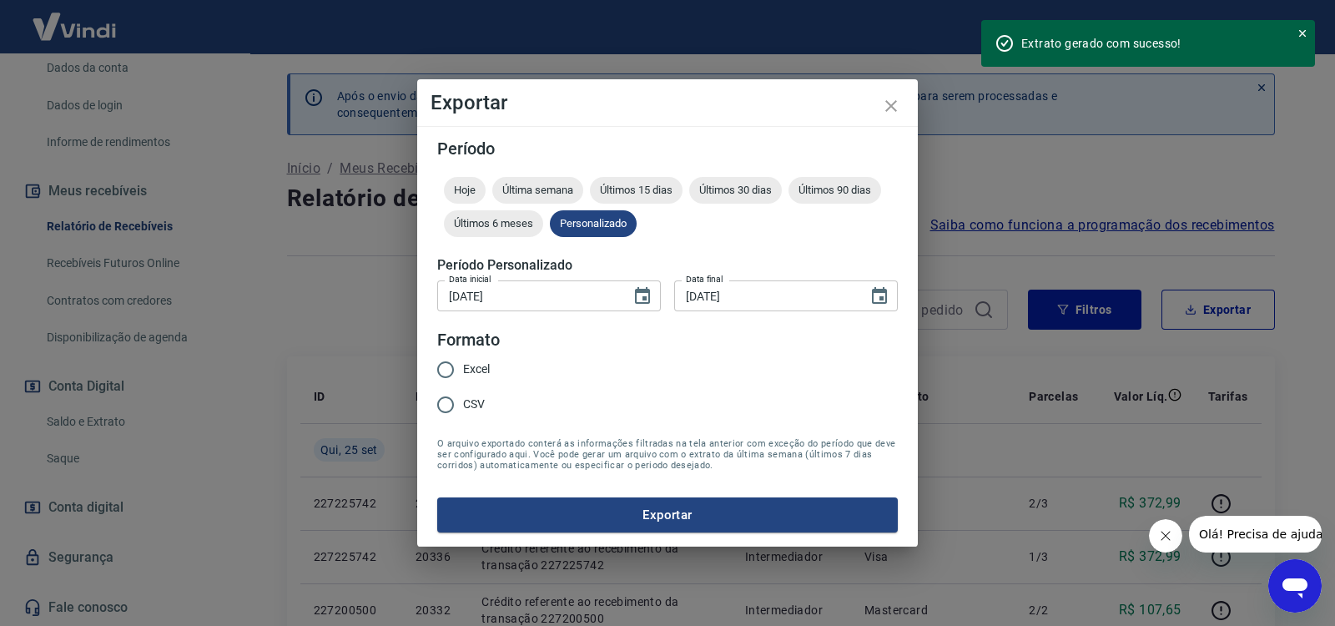
click at [476, 401] on span "CSV" at bounding box center [474, 405] width 22 height 18
click at [463, 401] on input "CSV" at bounding box center [445, 404] width 35 height 35
radio input "true"
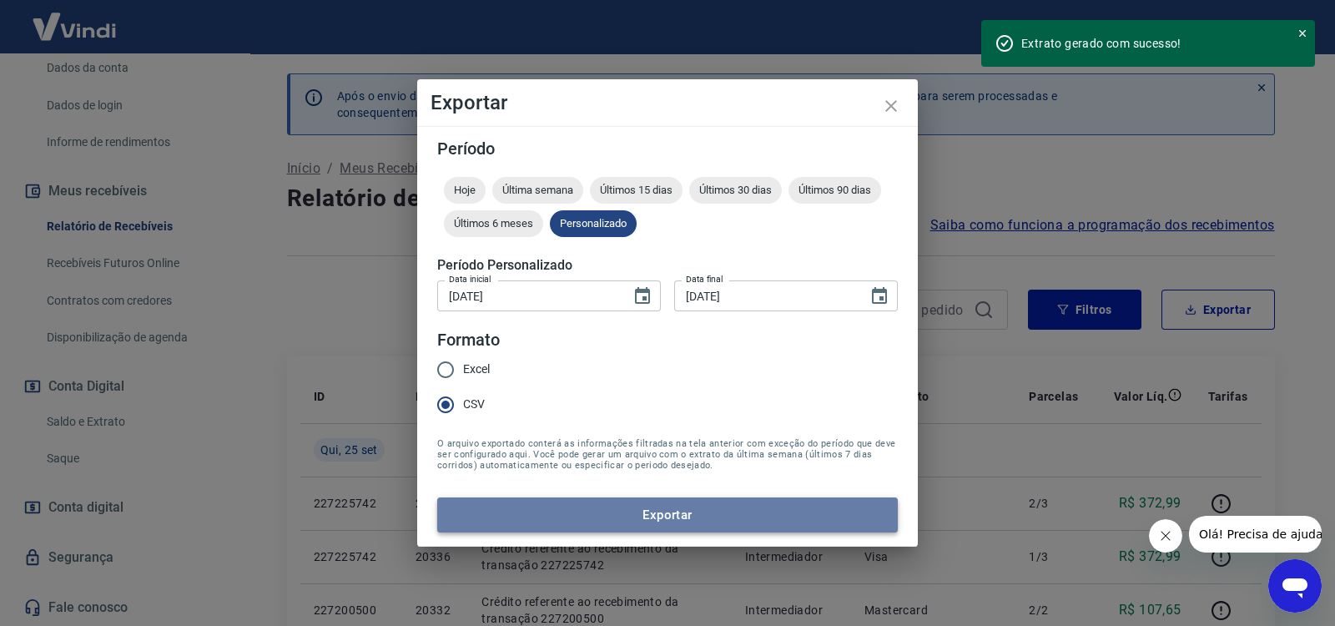
click at [648, 510] on button "Exportar" at bounding box center [667, 514] width 461 height 35
